Goal: Transaction & Acquisition: Purchase product/service

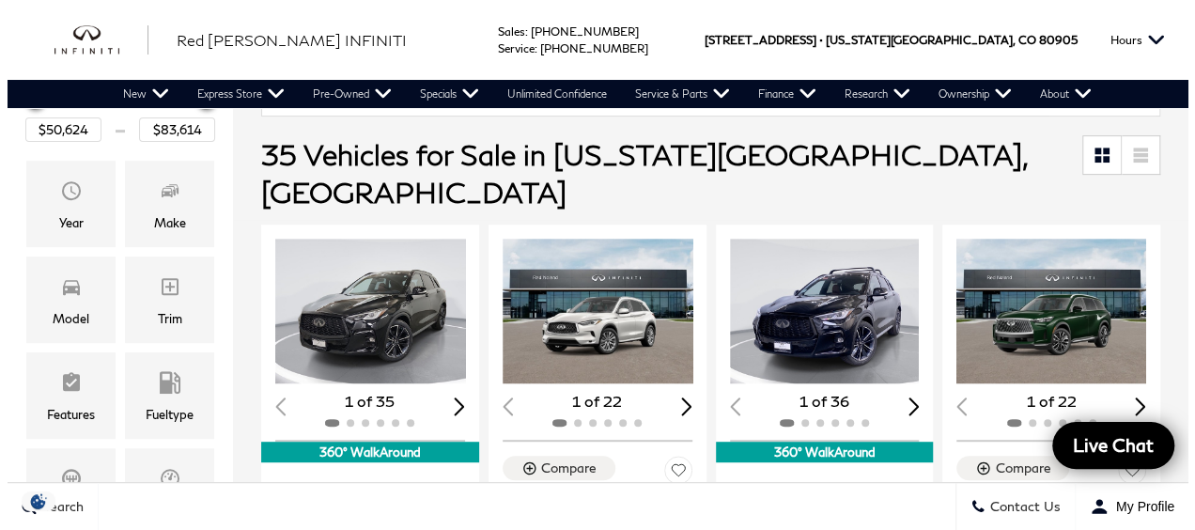
scroll to position [295, 0]
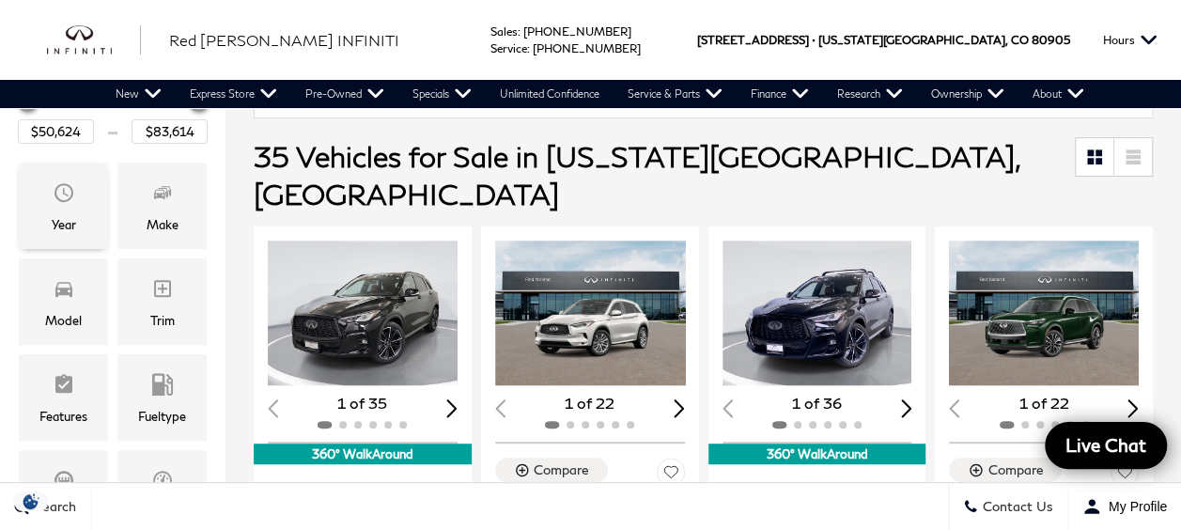
click at [63, 181] on icon "Year" at bounding box center [64, 192] width 23 height 23
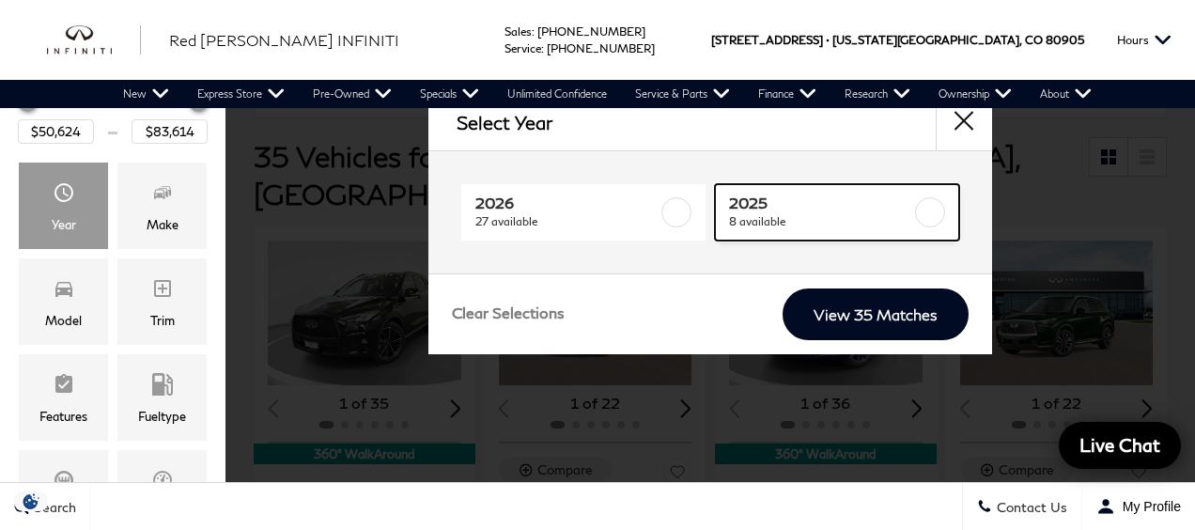
click at [802, 218] on span "8 available" at bounding box center [821, 221] width 184 height 19
checkbox input "true"
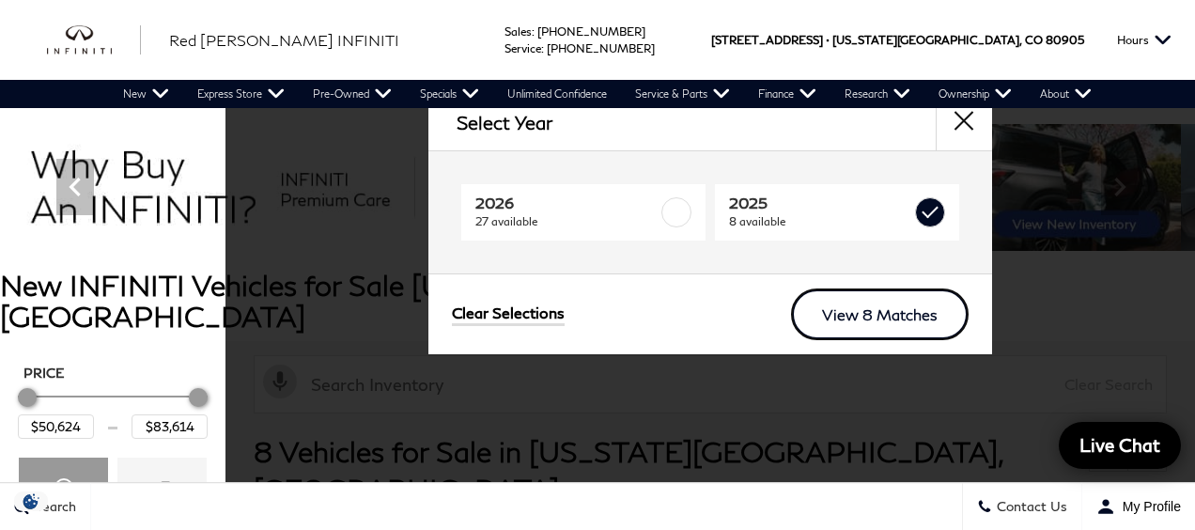
click at [883, 326] on link "View 8 Matches" at bounding box center [880, 314] width 178 height 52
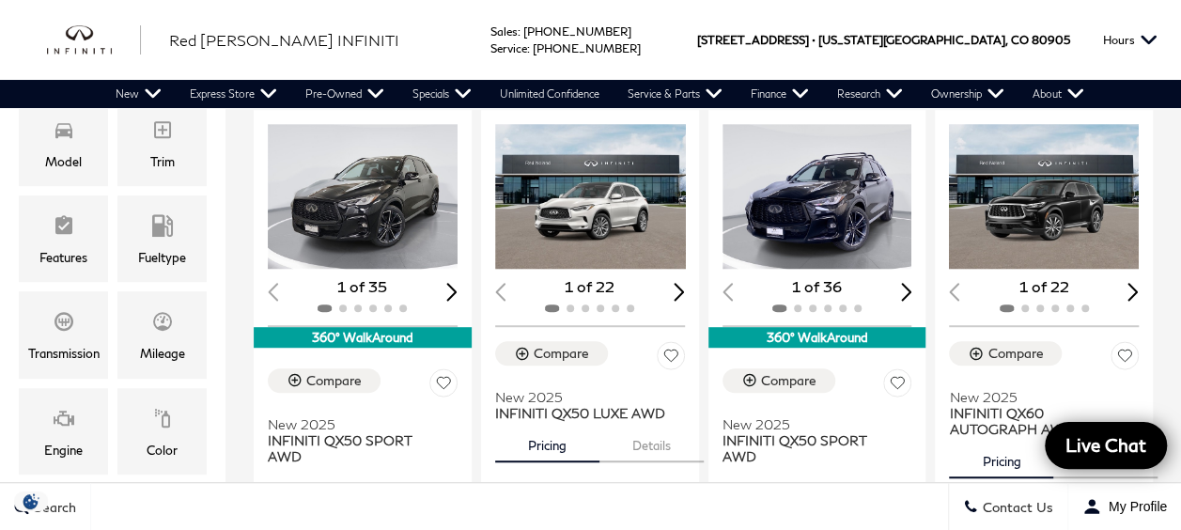
scroll to position [458, 0]
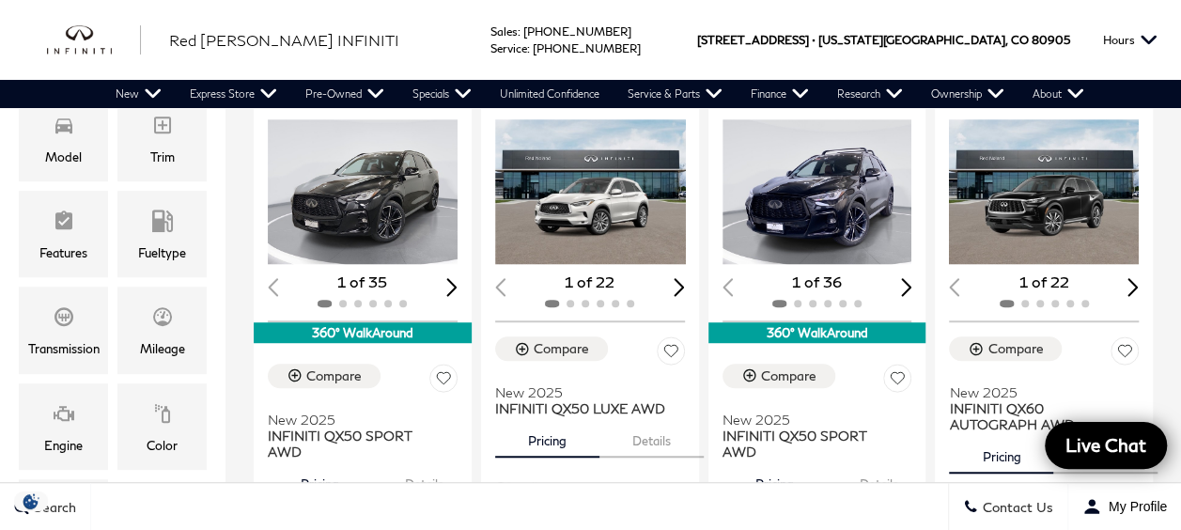
click at [1081, 146] on img "1 / 2" at bounding box center [1045, 192] width 193 height 146
